Goal: Information Seeking & Learning: Learn about a topic

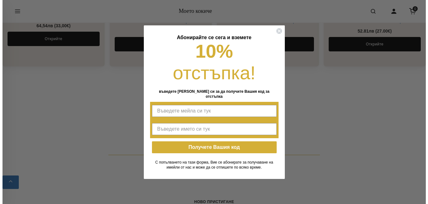
scroll to position [847, 0]
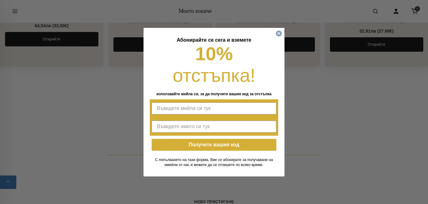
drag, startPoint x: 279, startPoint y: 33, endPoint x: 273, endPoint y: 41, distance: 10.3
click at [279, 33] on circle "Затваряне на диалоговия прозорец" at bounding box center [279, 33] width 6 height 6
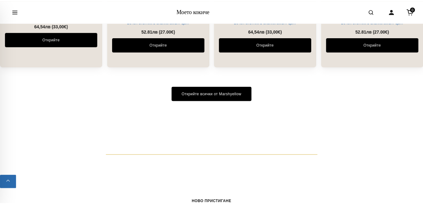
scroll to position [845, 0]
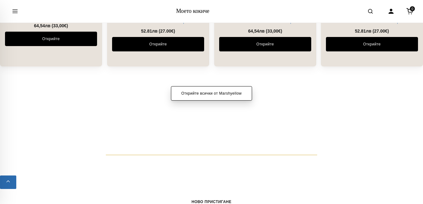
click at [230, 94] on font "Открийте всички от Marshyellow" at bounding box center [211, 93] width 60 height 4
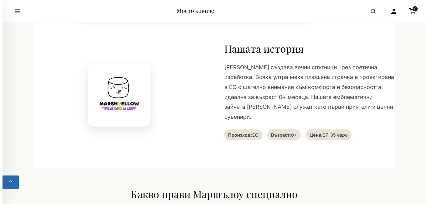
scroll to position [171, 0]
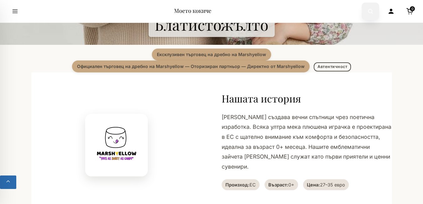
click at [367, 9] on icon "Отвори търсенето" at bounding box center [370, 11] width 6 height 13
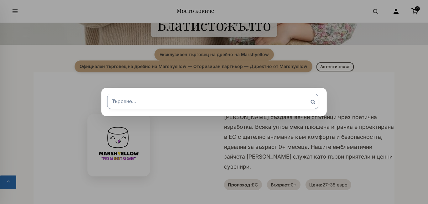
click at [204, 104] on input "Търсене за:" at bounding box center [212, 101] width 211 height 15
type input "Steff"
click at [305, 94] on input "Търсене" at bounding box center [313, 102] width 16 height 16
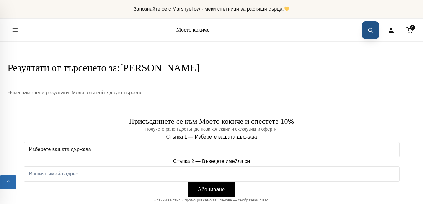
click at [368, 28] on icon "Отвори търсенето" at bounding box center [370, 30] width 6 height 13
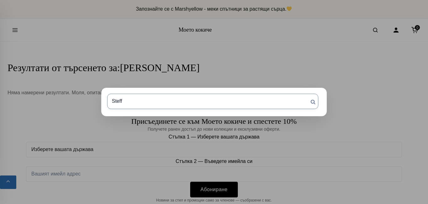
click at [225, 96] on input "Steff" at bounding box center [212, 101] width 211 height 15
click at [118, 101] on input "Steff" at bounding box center [212, 101] width 211 height 15
type input "Steiff"
click at [305, 94] on input "Търсене" at bounding box center [313, 102] width 16 height 16
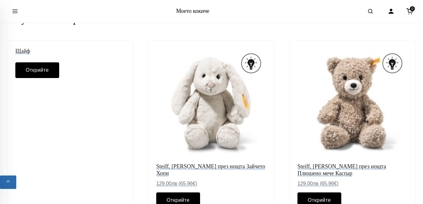
scroll to position [63, 0]
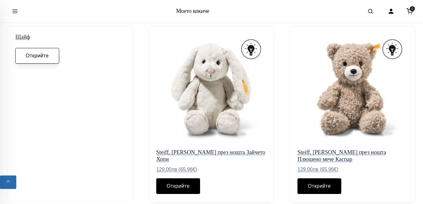
click at [25, 51] on link "Открийте" at bounding box center [37, 56] width 44 height 16
click at [200, 11] on font "Моето кокиче" at bounding box center [192, 11] width 33 height 6
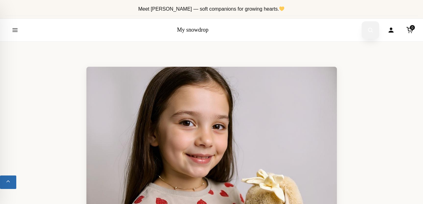
click at [369, 28] on icon "Open search" at bounding box center [370, 30] width 6 height 13
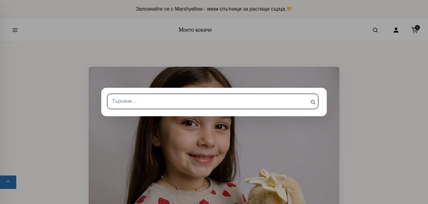
click at [146, 100] on input "Търсене за:" at bounding box center [212, 101] width 211 height 15
type input "romy fawn"
click at [305, 94] on input "Търсене" at bounding box center [313, 102] width 16 height 16
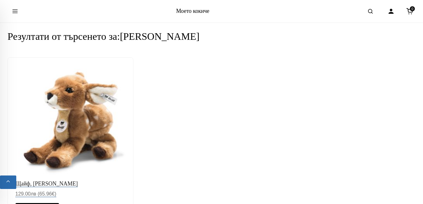
scroll to position [63, 0]
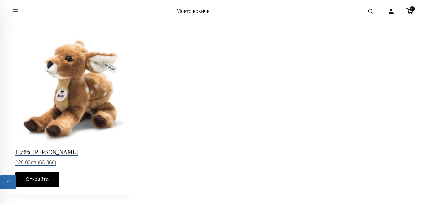
click at [107, 124] on img at bounding box center [71, 89] width 116 height 116
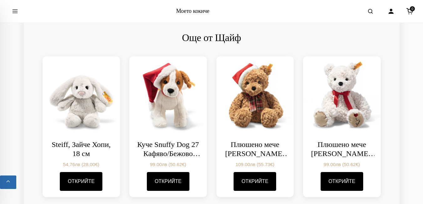
scroll to position [867, 0]
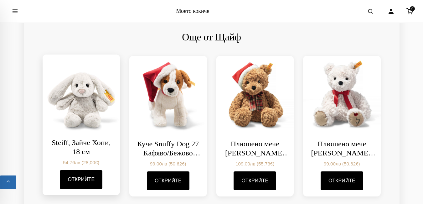
click at [97, 91] on img at bounding box center [80, 92] width 81 height 81
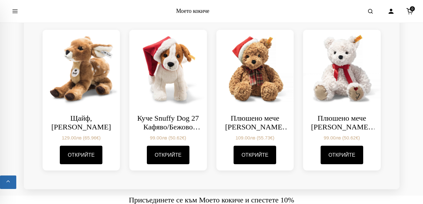
scroll to position [876, 0]
